Goal: Task Accomplishment & Management: Complete application form

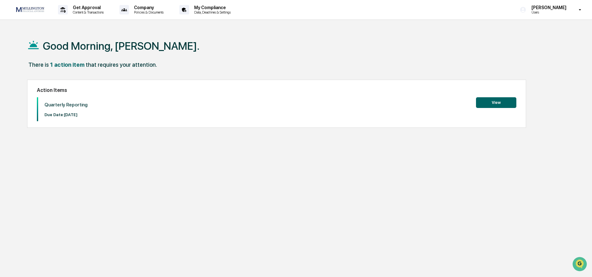
click at [491, 102] on button "View" at bounding box center [496, 102] width 40 height 11
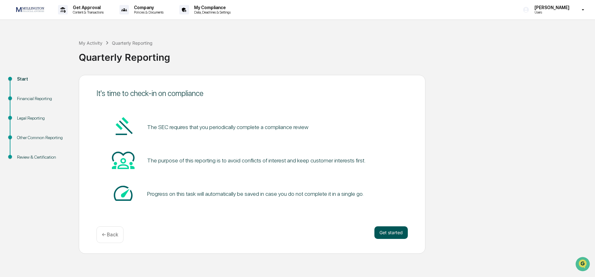
click at [394, 235] on button "Get started" at bounding box center [390, 232] width 33 height 13
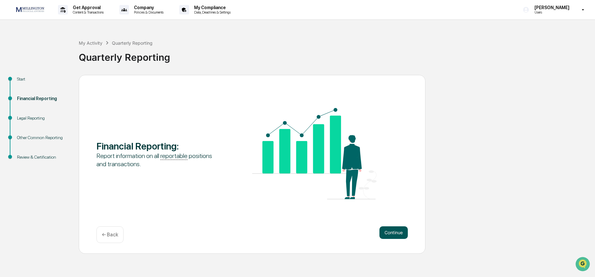
click at [396, 230] on button "Continue" at bounding box center [393, 232] width 28 height 13
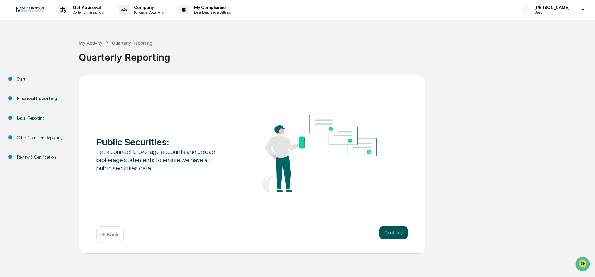
click at [385, 235] on button "Continue" at bounding box center [393, 232] width 28 height 13
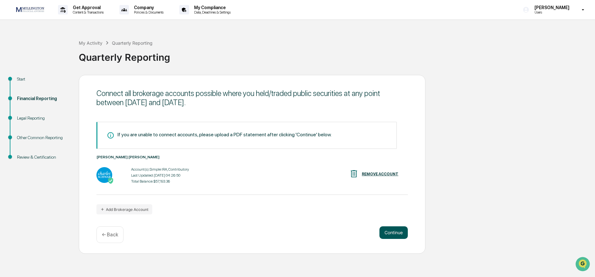
click at [385, 235] on button "Continue" at bounding box center [393, 232] width 28 height 13
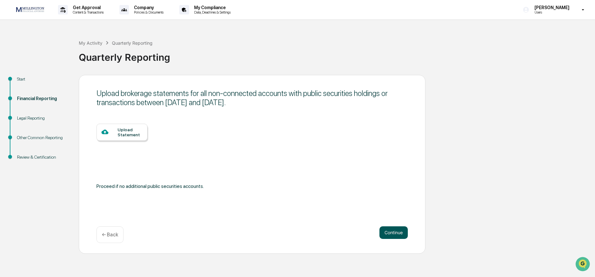
click at [385, 235] on button "Continue" at bounding box center [393, 232] width 28 height 13
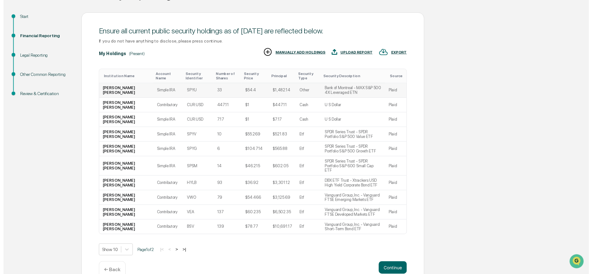
scroll to position [63, 0]
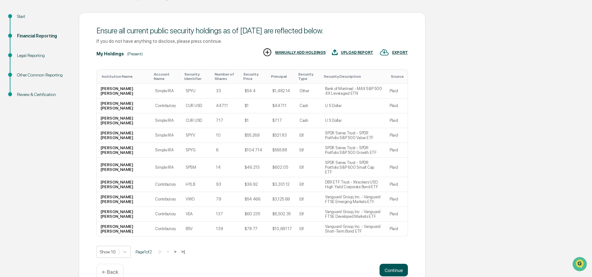
click at [398, 266] on button "Continue" at bounding box center [393, 270] width 28 height 13
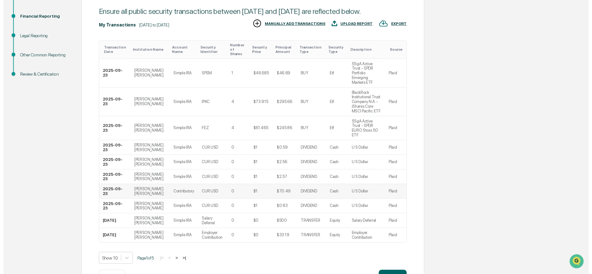
scroll to position [86, 0]
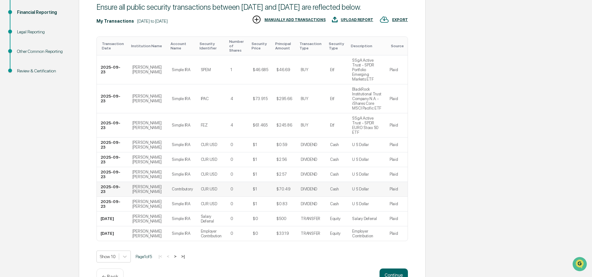
click at [397, 269] on button "Continue" at bounding box center [393, 275] width 28 height 13
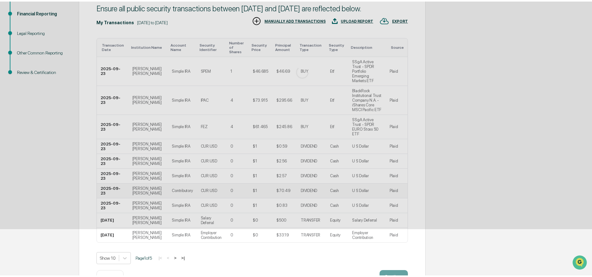
scroll to position [0, 0]
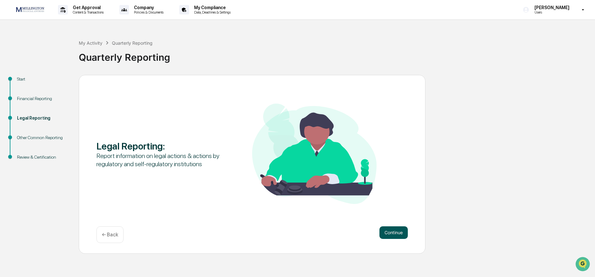
click at [392, 234] on button "Continue" at bounding box center [393, 232] width 28 height 13
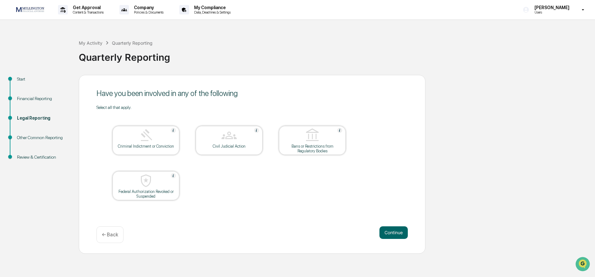
click at [392, 234] on button "Continue" at bounding box center [393, 232] width 28 height 13
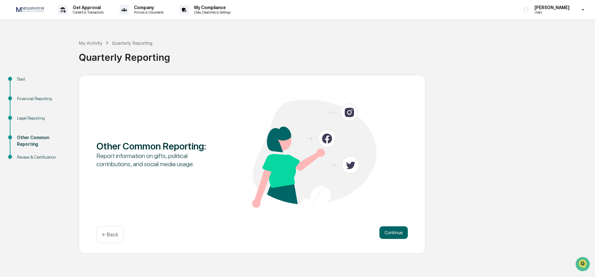
click at [392, 234] on button "Continue" at bounding box center [393, 232] width 28 height 13
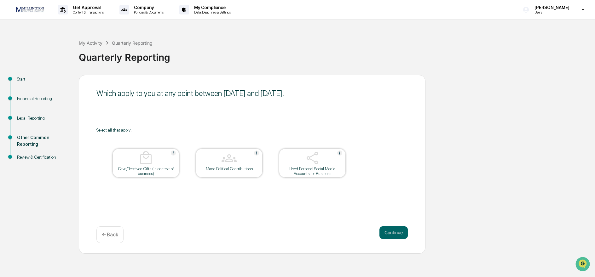
click at [392, 234] on button "Continue" at bounding box center [393, 232] width 28 height 13
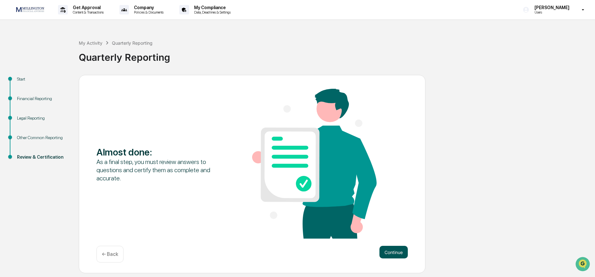
click at [394, 250] on button "Continue" at bounding box center [393, 252] width 28 height 13
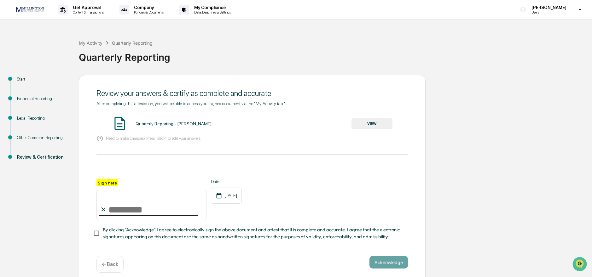
click at [378, 124] on button "VIEW" at bounding box center [371, 123] width 41 height 11
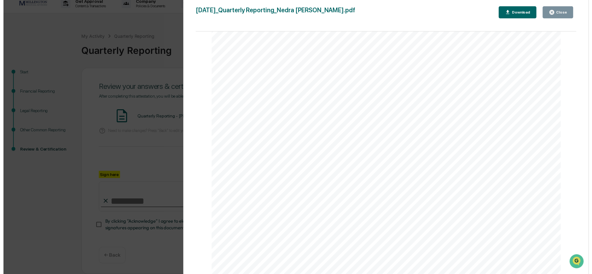
scroll to position [8, 0]
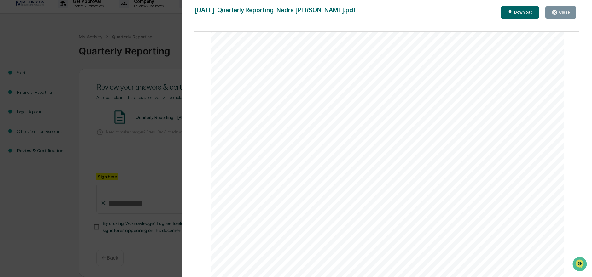
click at [557, 10] on icon "button" at bounding box center [554, 12] width 6 height 6
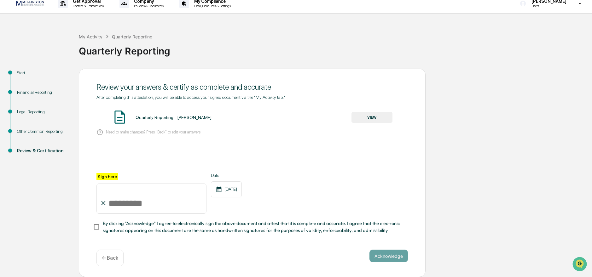
click at [116, 198] on input "Sign here" at bounding box center [151, 199] width 110 height 30
type input "**********"
click at [278, 195] on div "**********" at bounding box center [251, 193] width 311 height 41
click at [389, 255] on button "Acknowledge" at bounding box center [388, 256] width 38 height 13
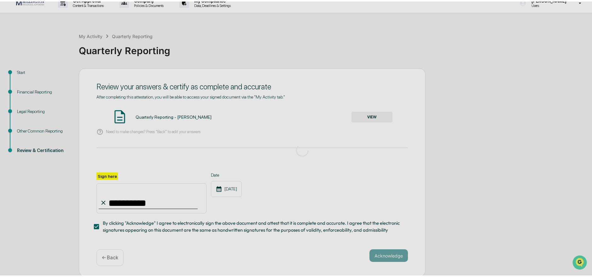
scroll to position [0, 0]
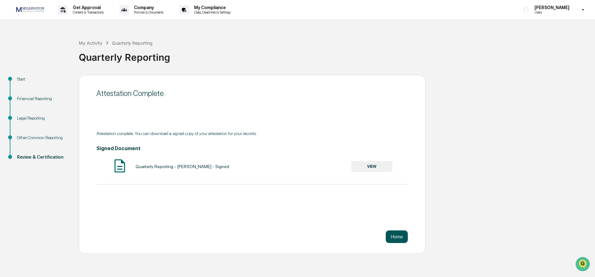
click at [402, 235] on button "Home" at bounding box center [397, 237] width 22 height 13
